Goal: Find specific page/section: Find specific page/section

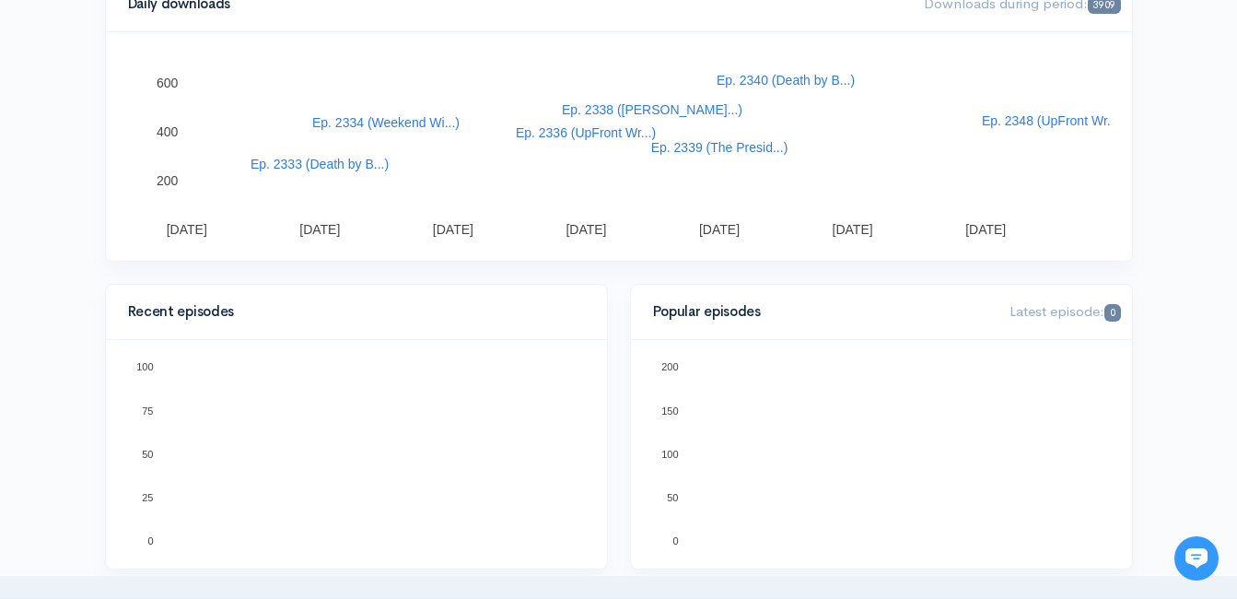
scroll to position [368, 0]
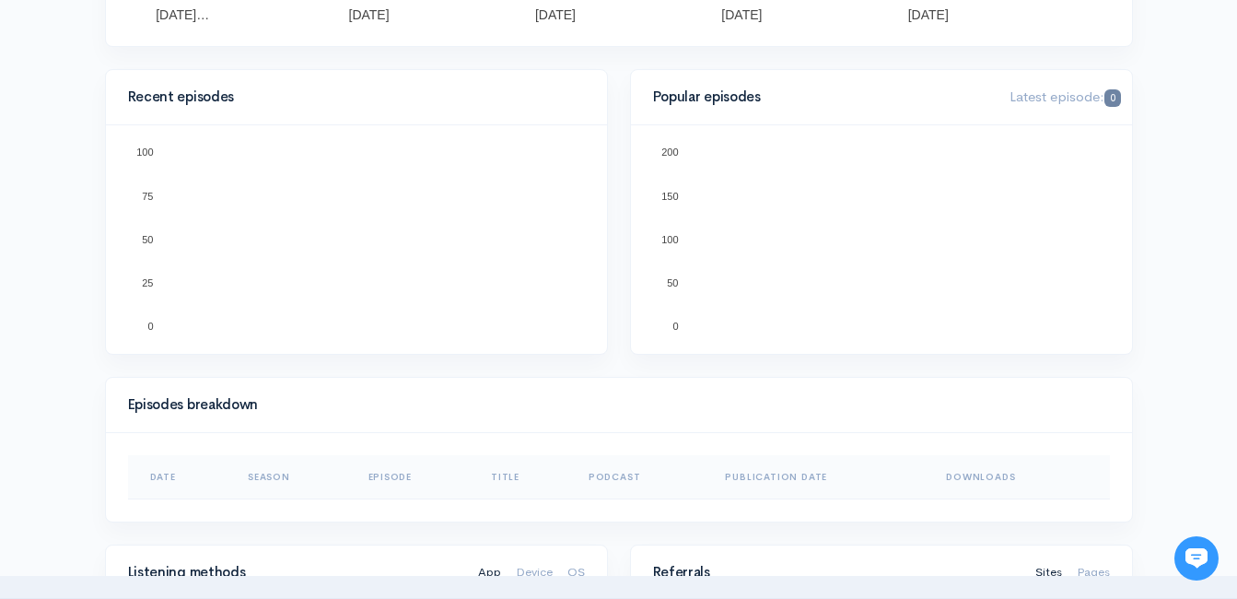
scroll to position [553, 0]
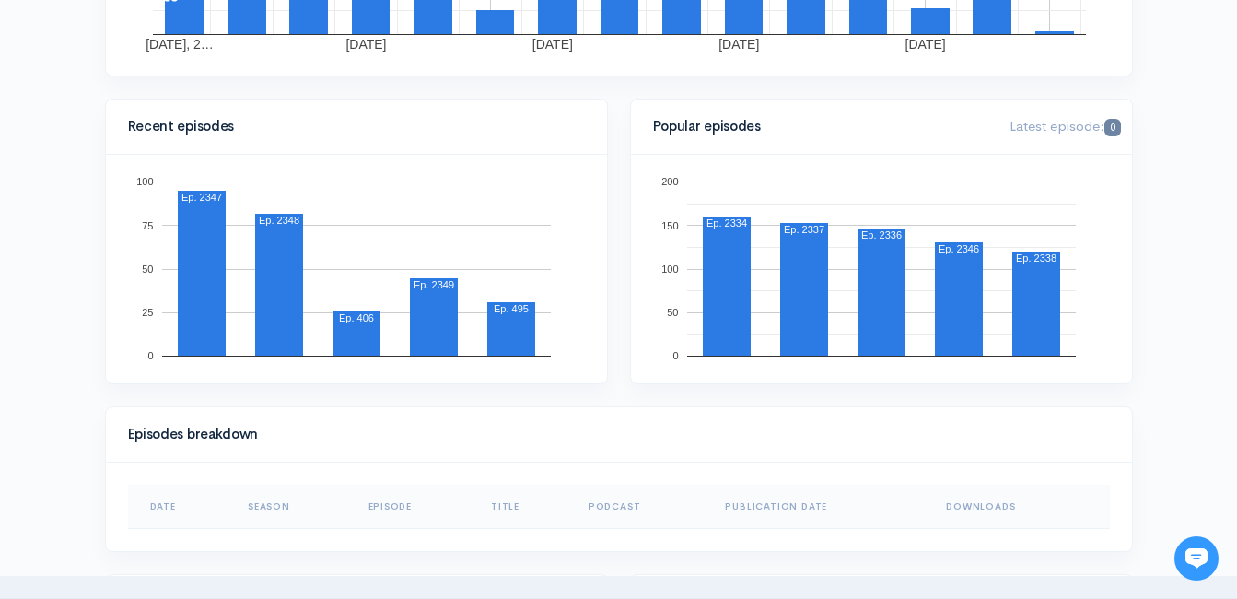
scroll to position [553, 0]
